Goal: Information Seeking & Learning: Check status

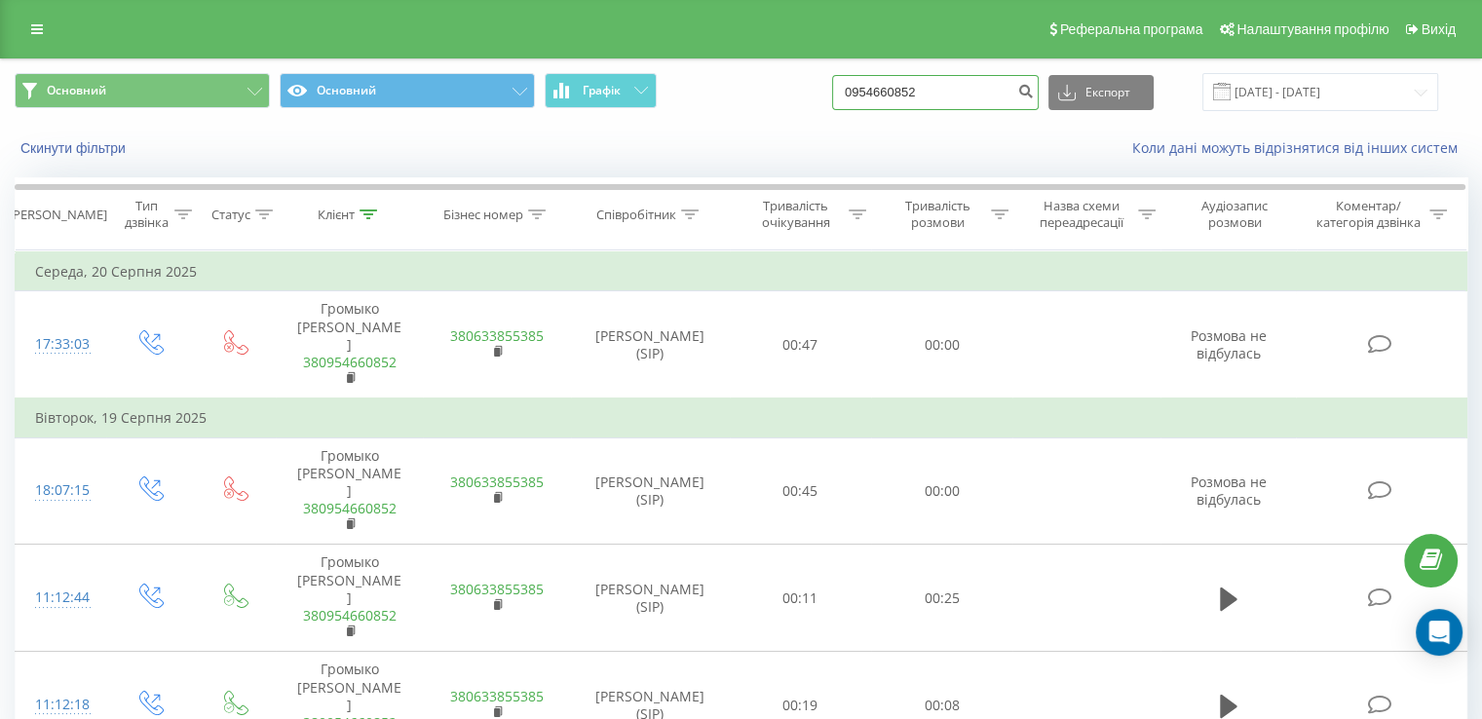
click at [945, 82] on input "0954660852" at bounding box center [935, 92] width 207 height 35
paste input "685158888"
type input "0685158888"
click at [1034, 91] on icon "submit" at bounding box center [1026, 89] width 17 height 12
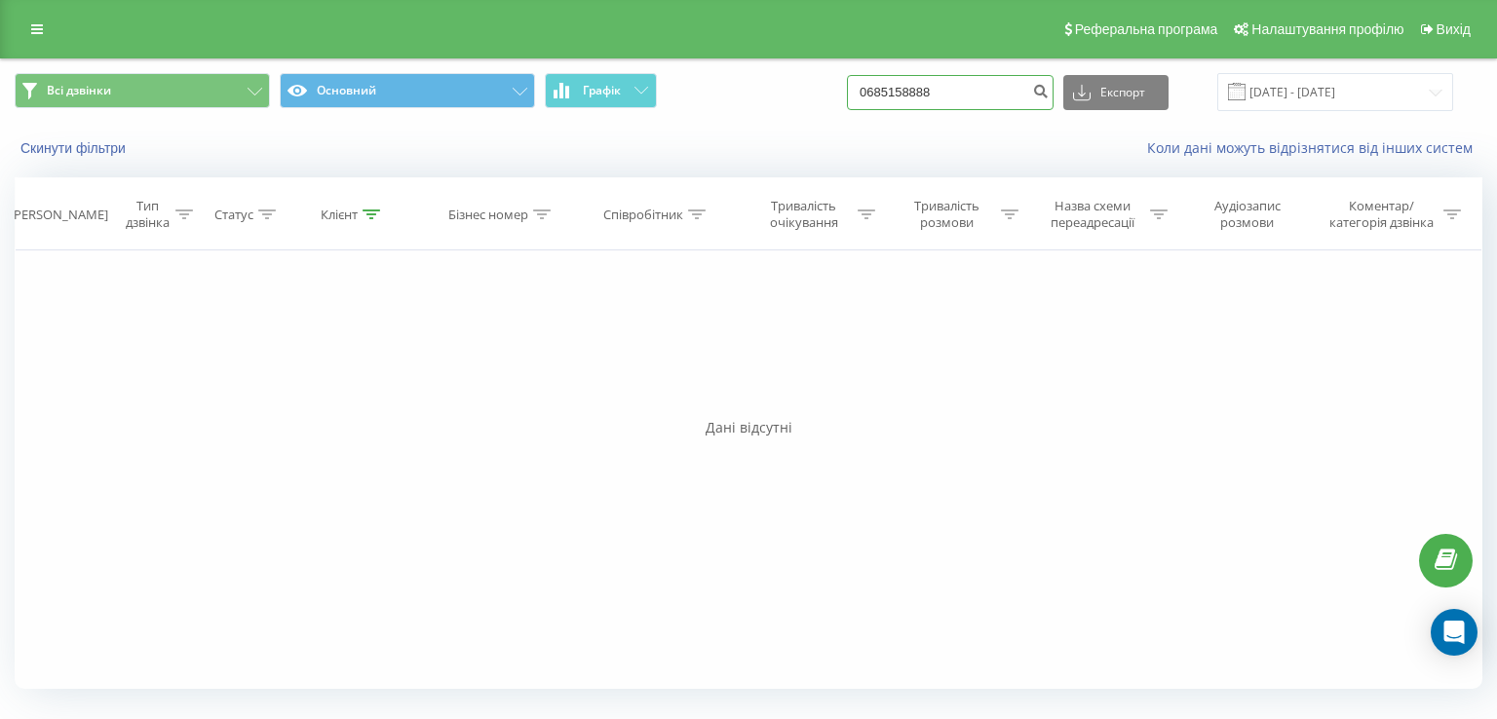
click at [932, 95] on input "0685158888" at bounding box center [950, 92] width 207 height 35
click at [1049, 94] on icon "submit" at bounding box center [1040, 89] width 17 height 12
